Goal: Transaction & Acquisition: Purchase product/service

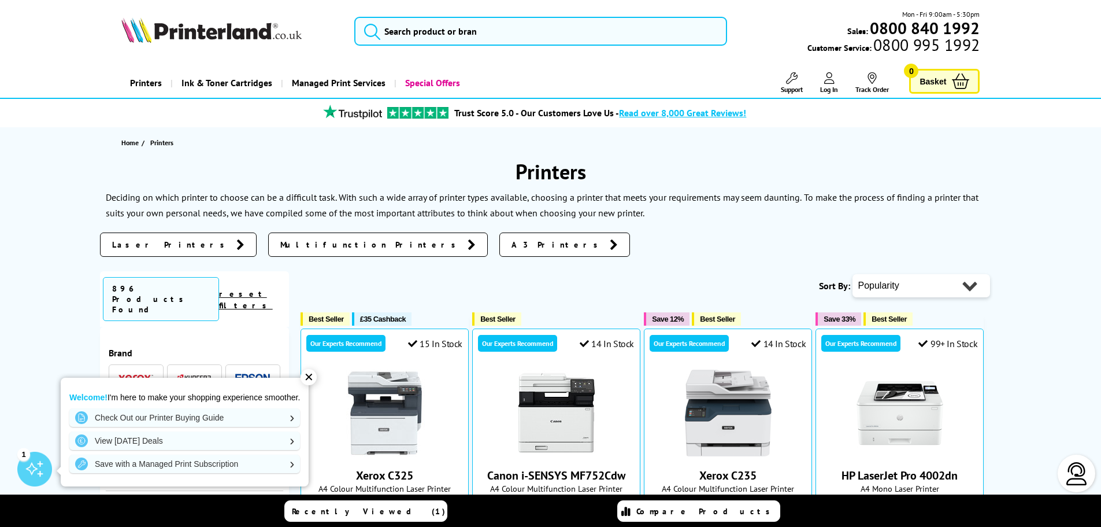
click at [140, 243] on span "Laser Printers" at bounding box center [171, 245] width 118 height 12
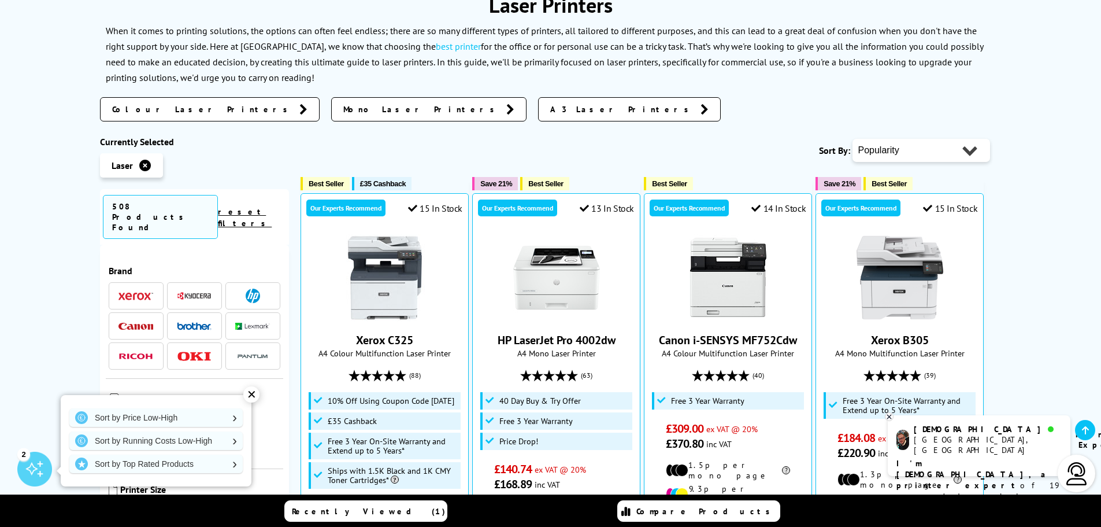
scroll to position [173, 0]
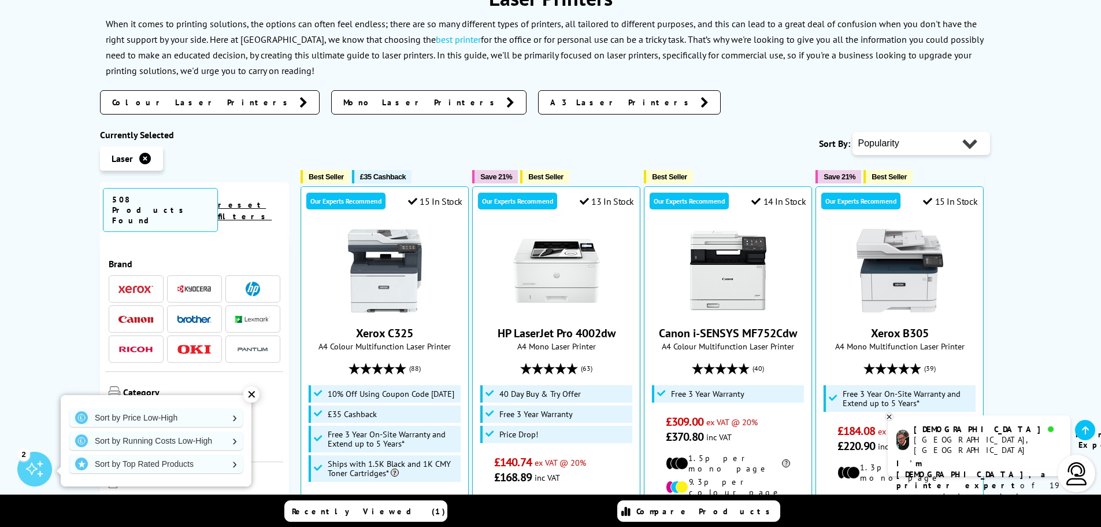
click at [185, 284] on img at bounding box center [194, 288] width 35 height 9
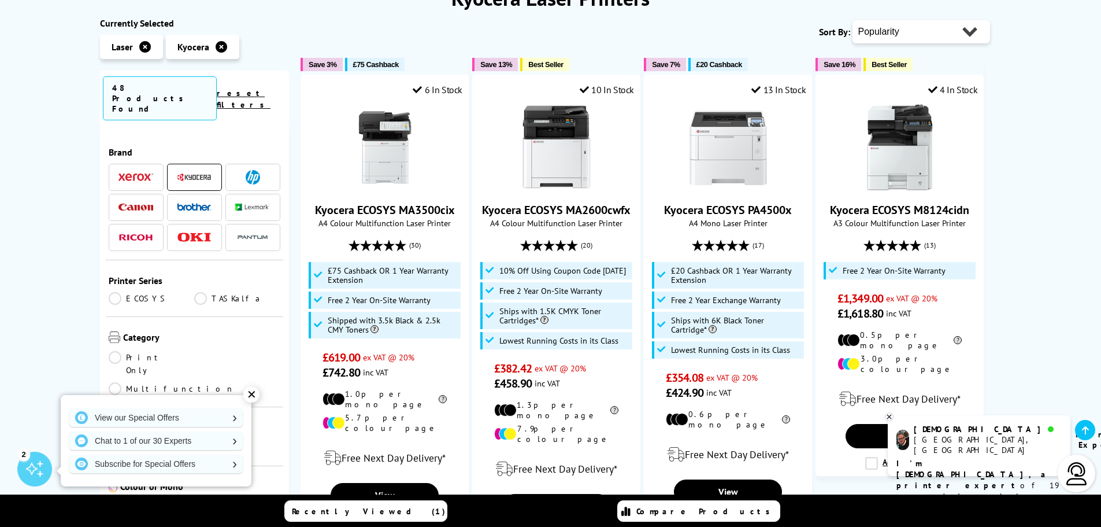
scroll to position [116, 0]
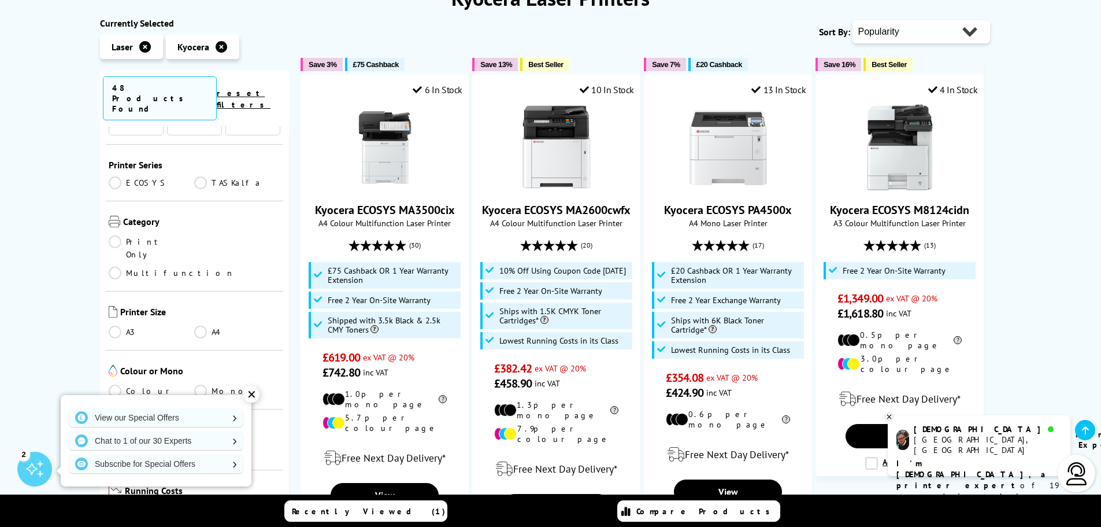
click at [200, 325] on link "A4" at bounding box center [237, 331] width 86 height 13
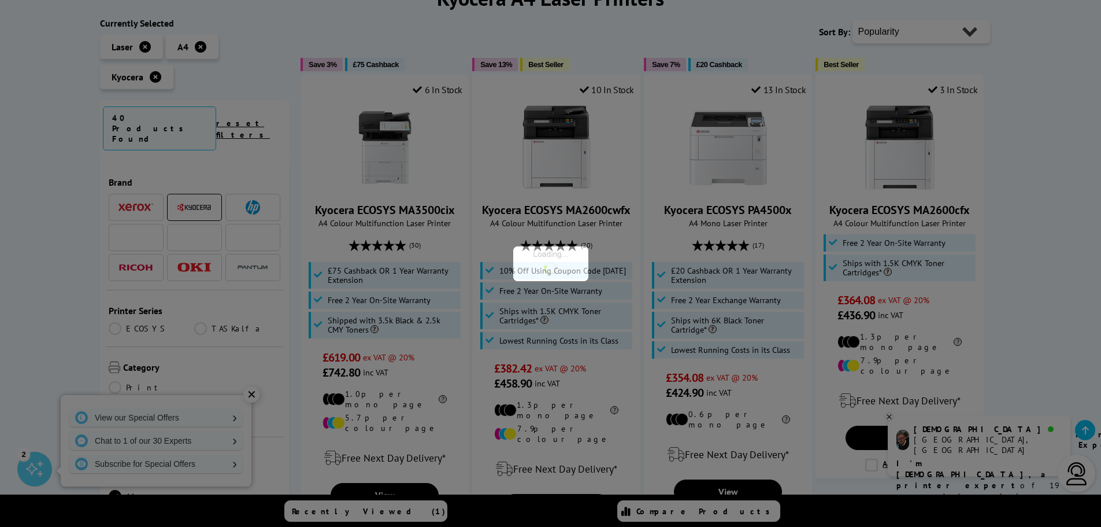
scroll to position [116, 0]
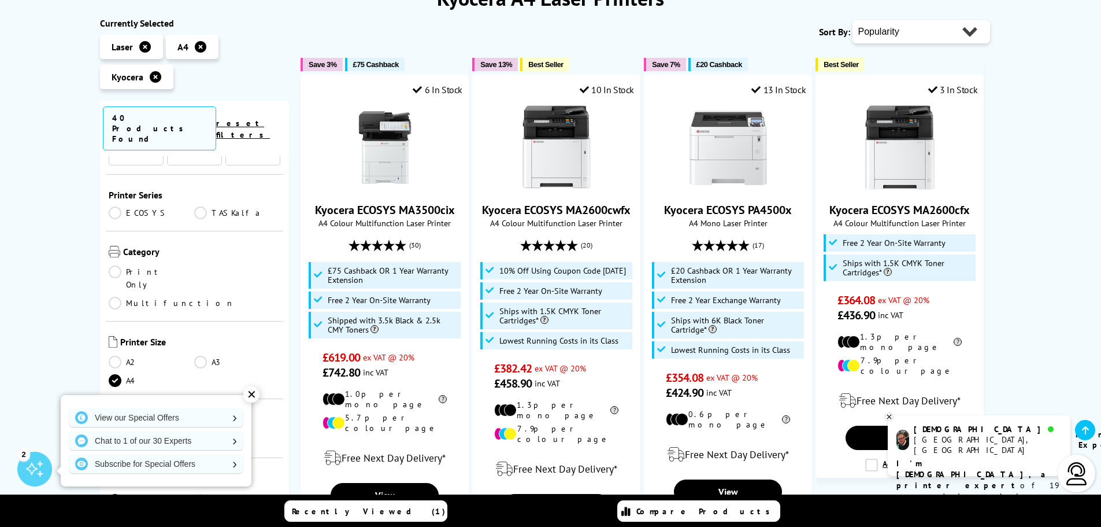
click at [113, 206] on link "ECOSYS" at bounding box center [152, 212] width 86 height 13
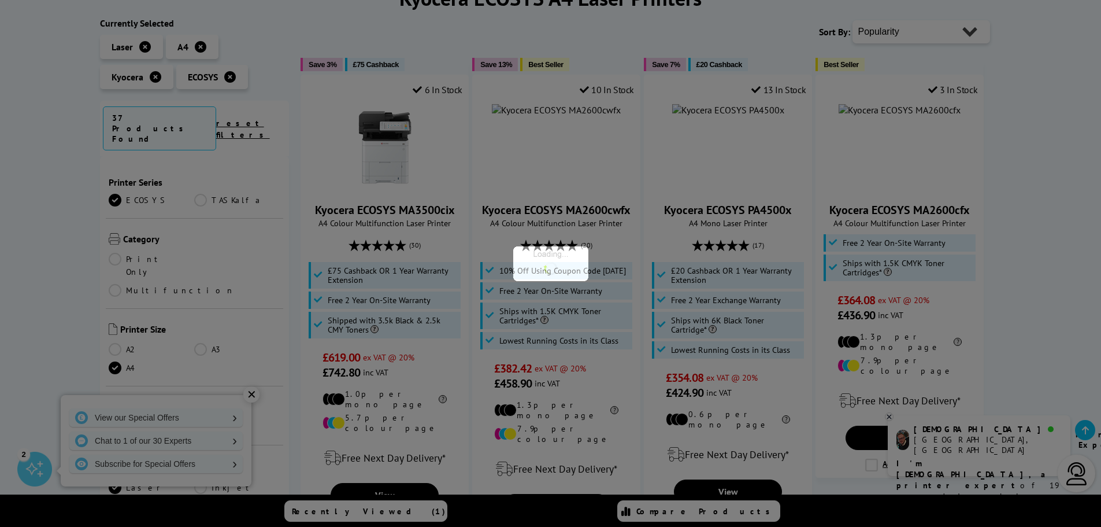
scroll to position [116, 0]
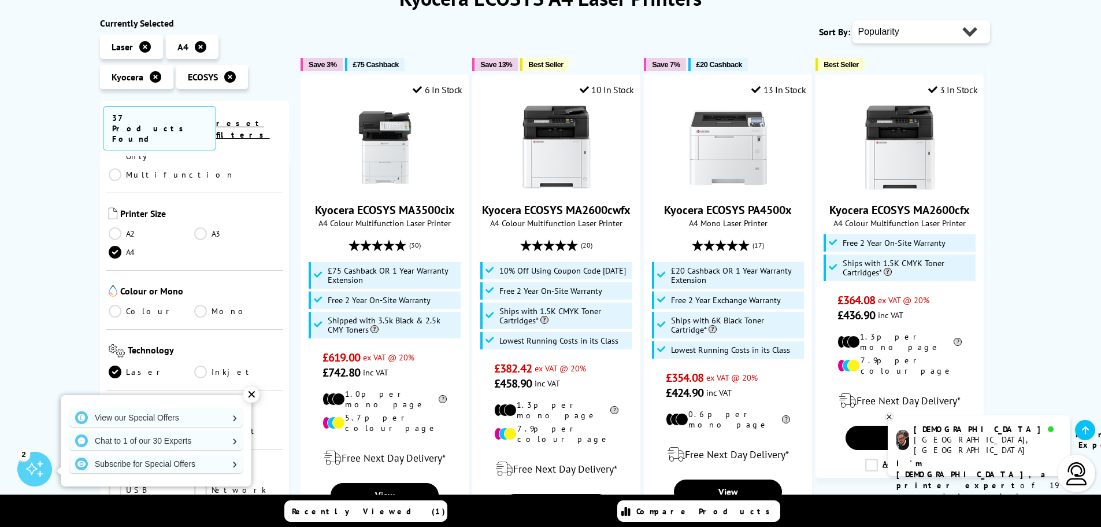
click at [112, 305] on link "Colour" at bounding box center [152, 311] width 86 height 13
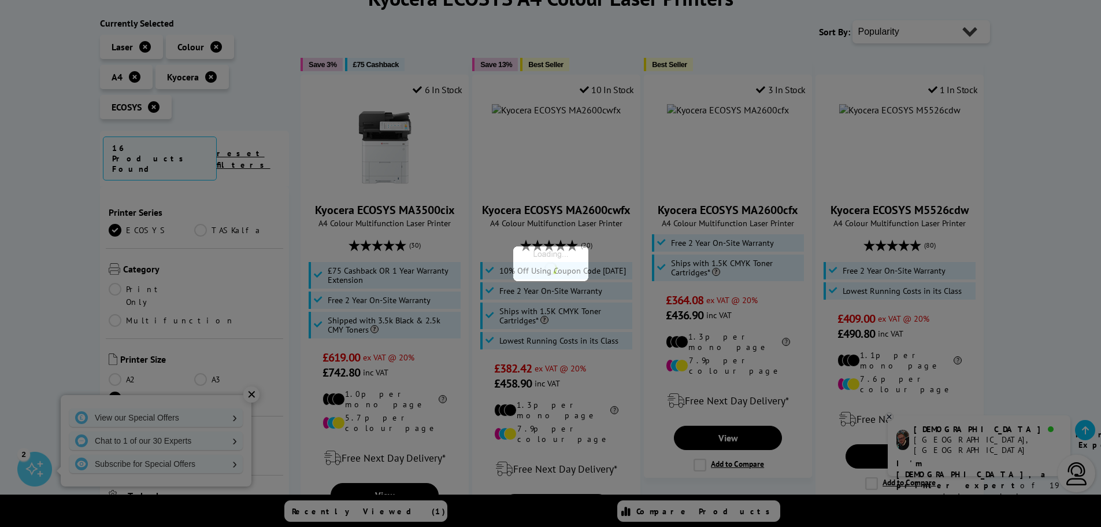
scroll to position [116, 0]
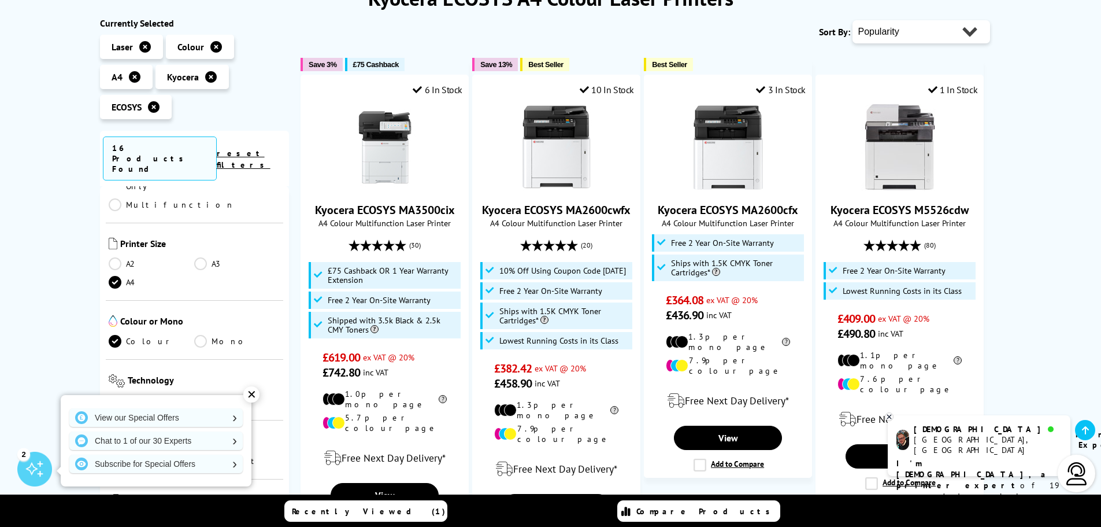
click at [254, 399] on div "✕" at bounding box center [251, 394] width 16 height 16
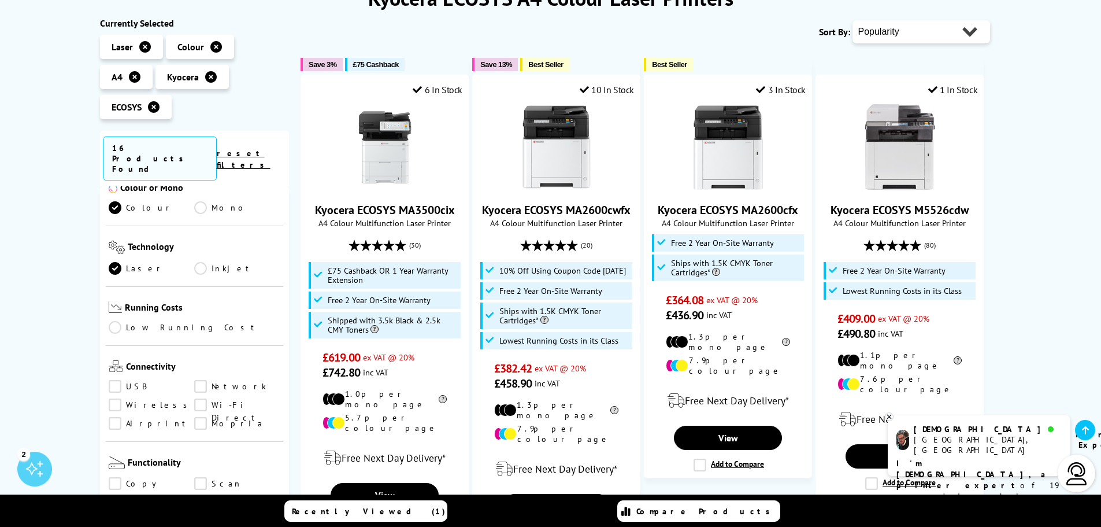
scroll to position [289, 0]
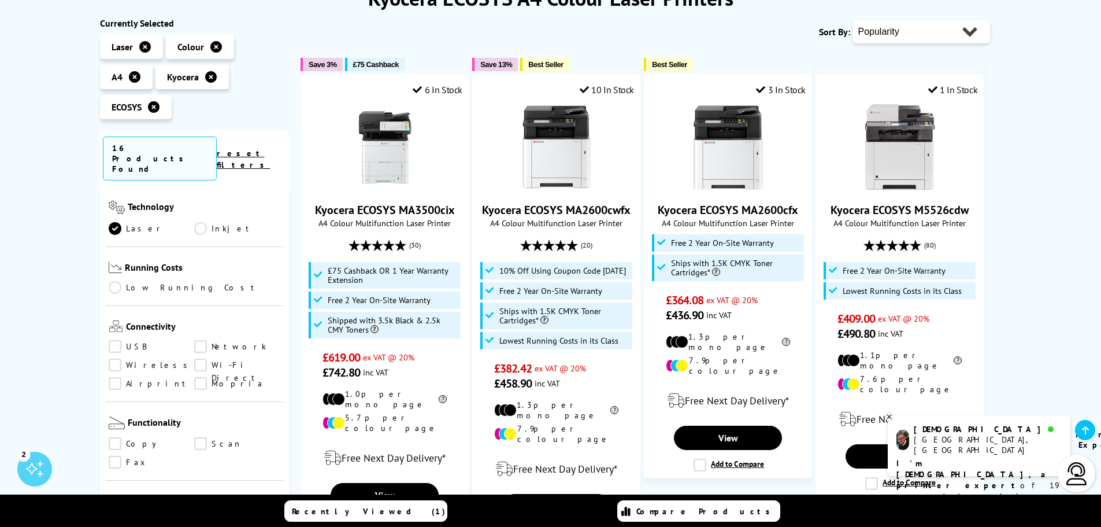
click at [201, 340] on link "Network" at bounding box center [237, 346] width 86 height 13
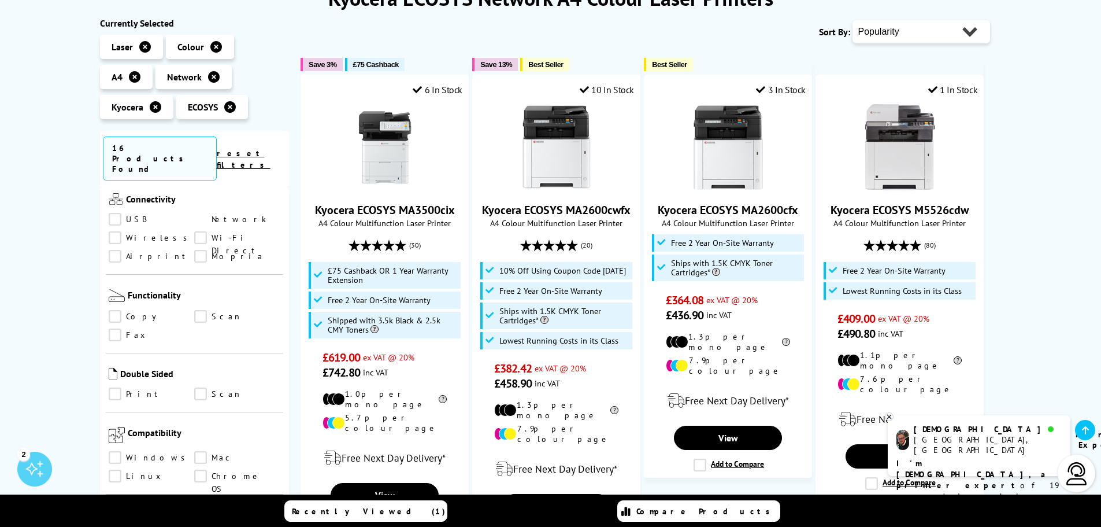
scroll to position [462, 0]
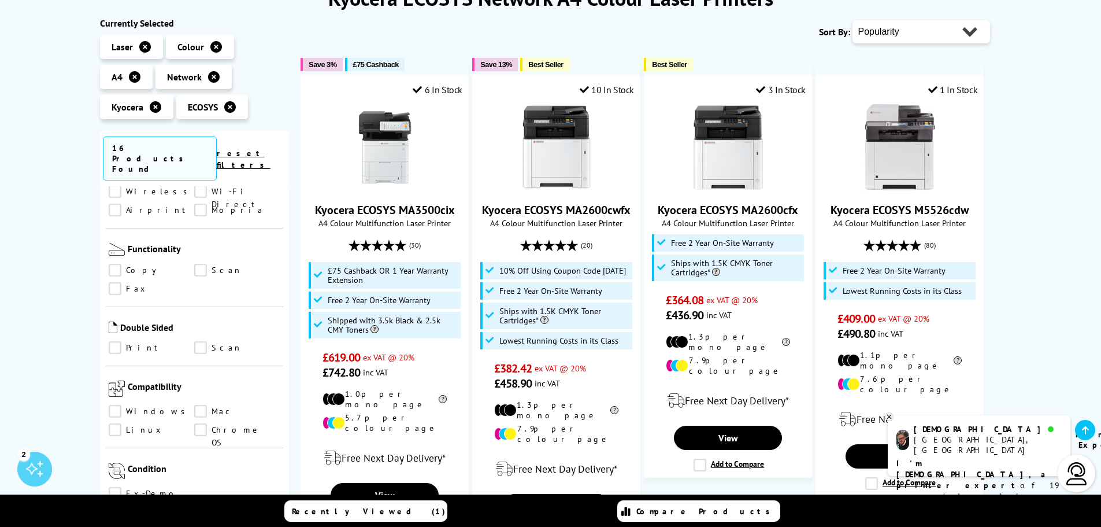
click at [118, 341] on link "Print" at bounding box center [152, 347] width 86 height 13
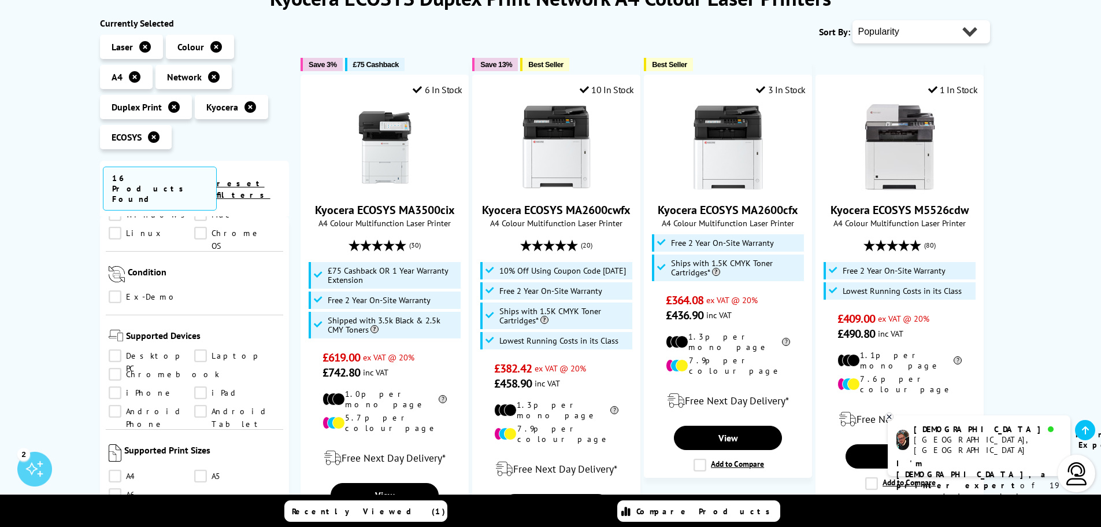
scroll to position [694, 0]
click at [118, 465] on link "A4" at bounding box center [152, 471] width 86 height 13
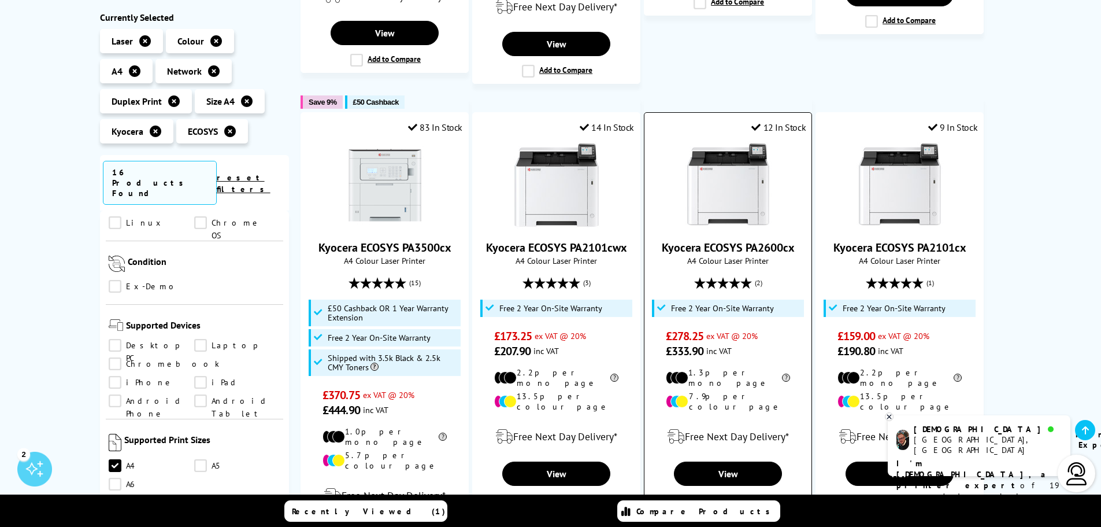
scroll to position [636, 0]
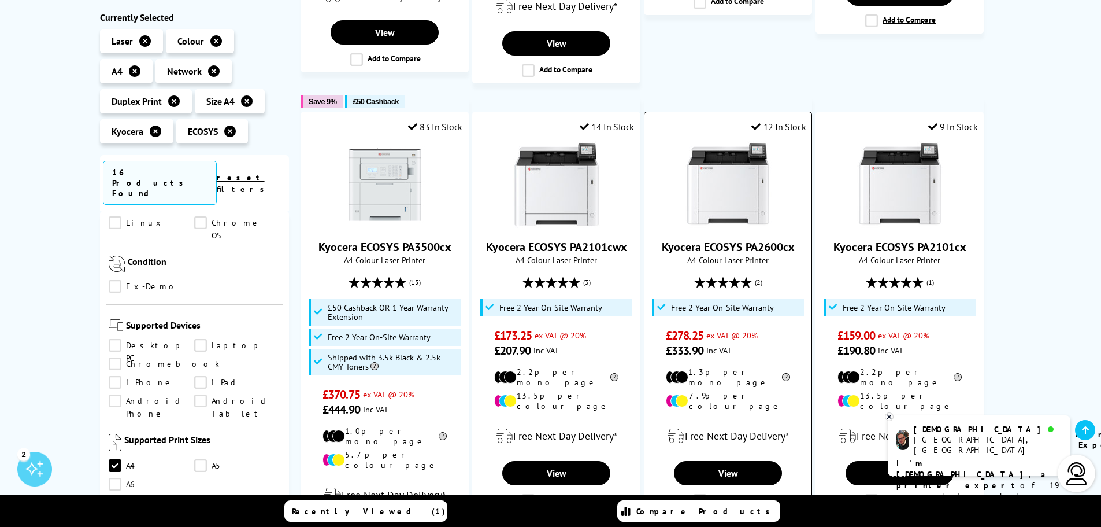
click at [727, 186] on img at bounding box center [728, 184] width 87 height 87
